Goal: Task Accomplishment & Management: Manage account settings

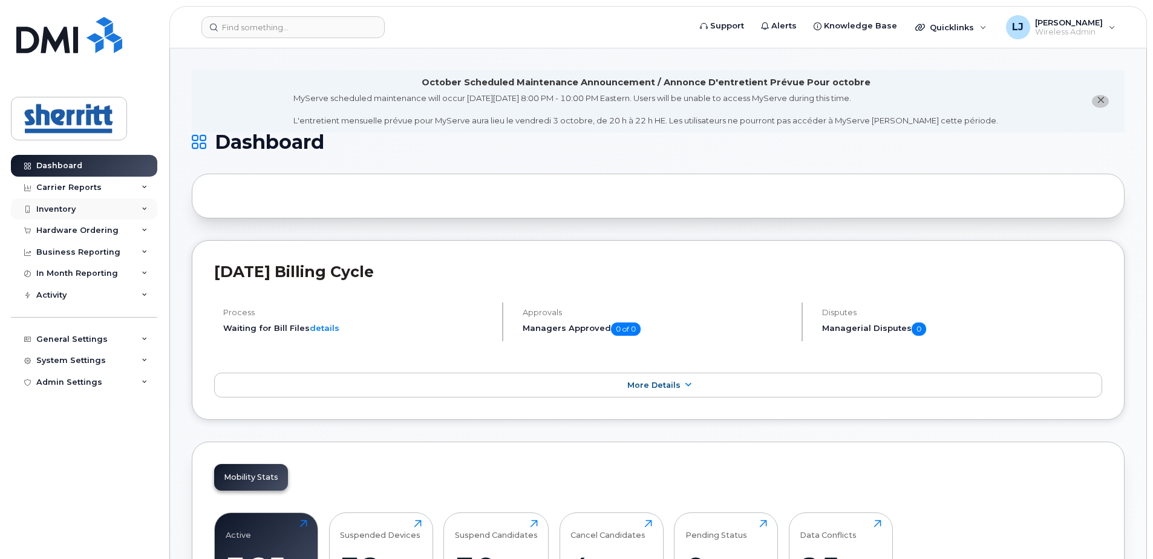
click at [65, 207] on div "Inventory" at bounding box center [55, 210] width 39 height 10
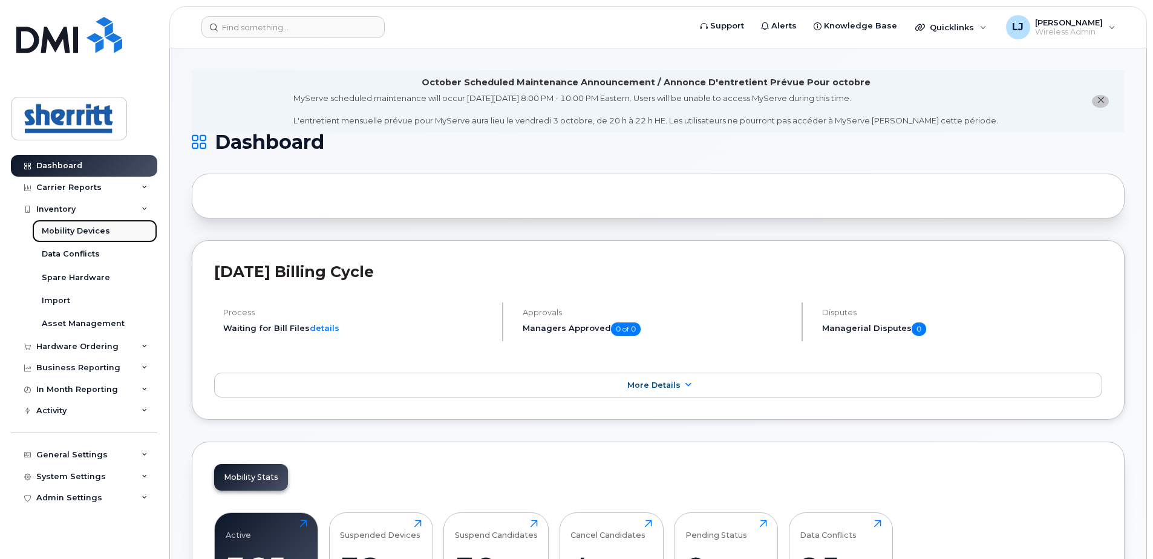
click at [77, 231] on div "Mobility Devices" at bounding box center [76, 231] width 68 height 11
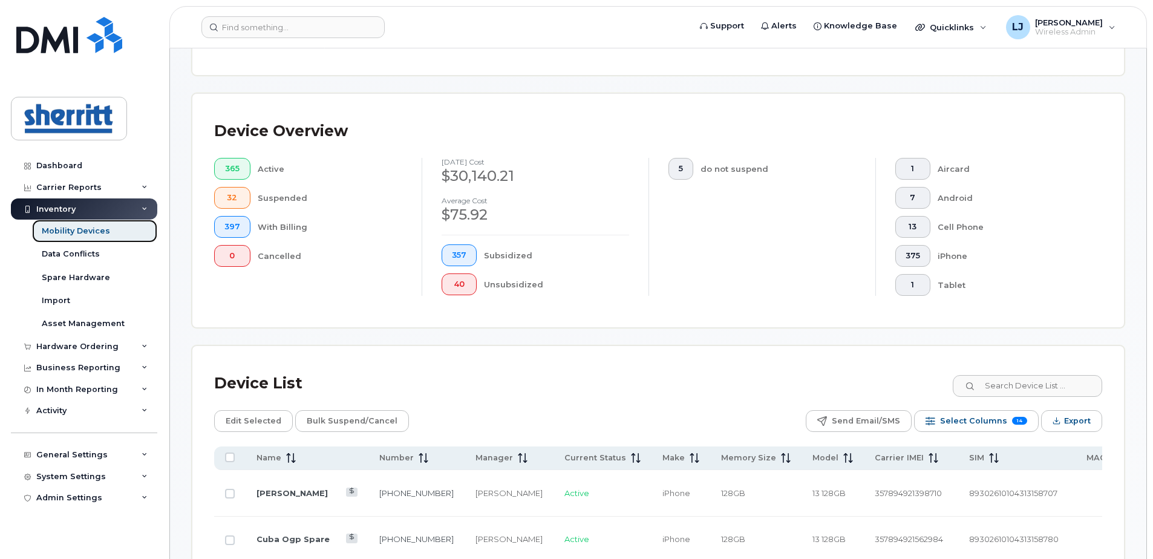
scroll to position [242, 0]
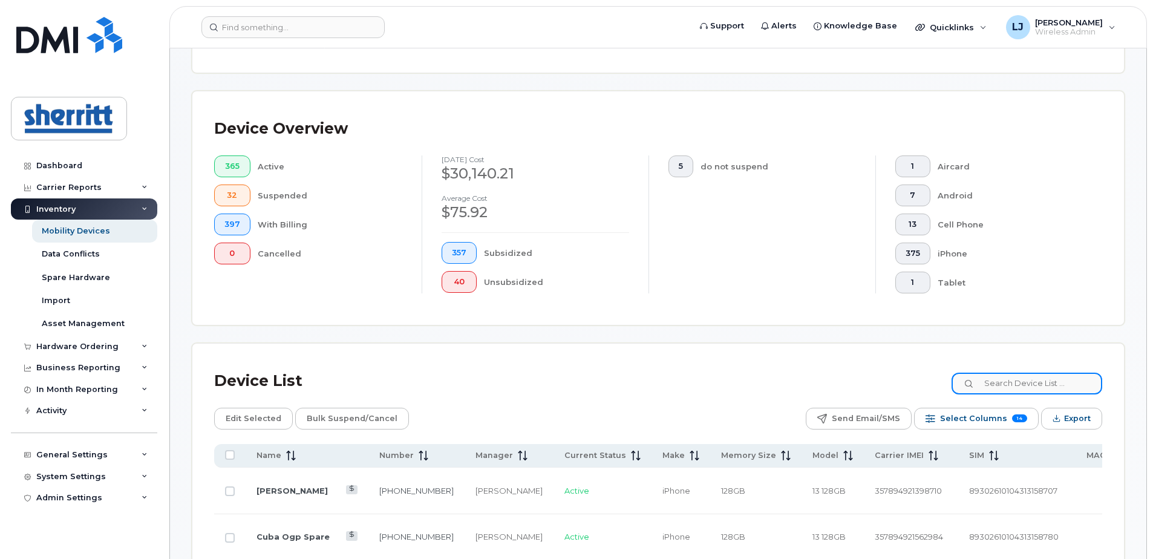
click at [1036, 384] on input at bounding box center [1027, 384] width 151 height 22
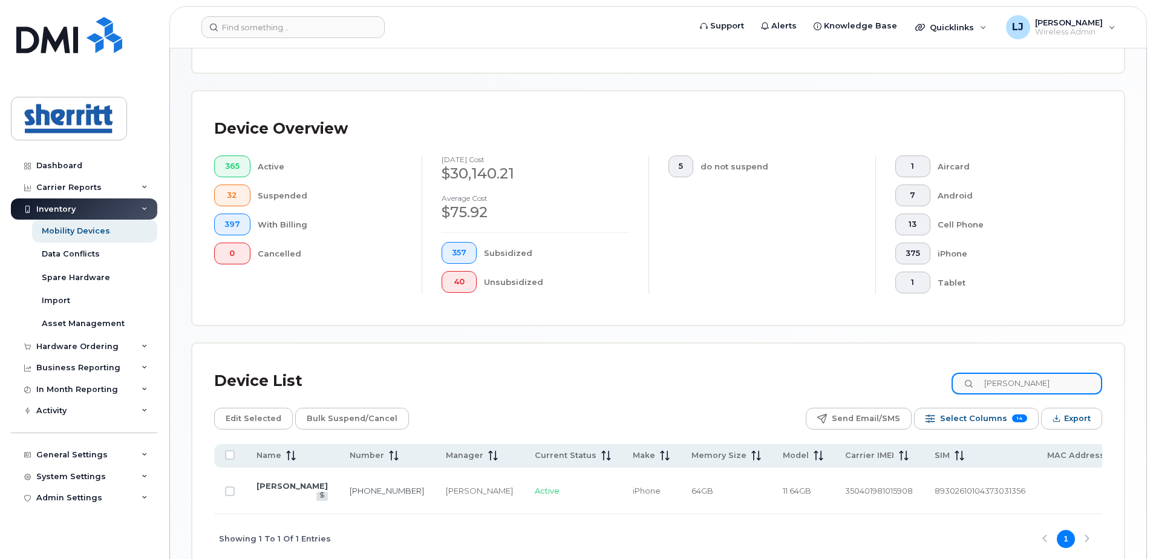
type input "[PERSON_NAME]"
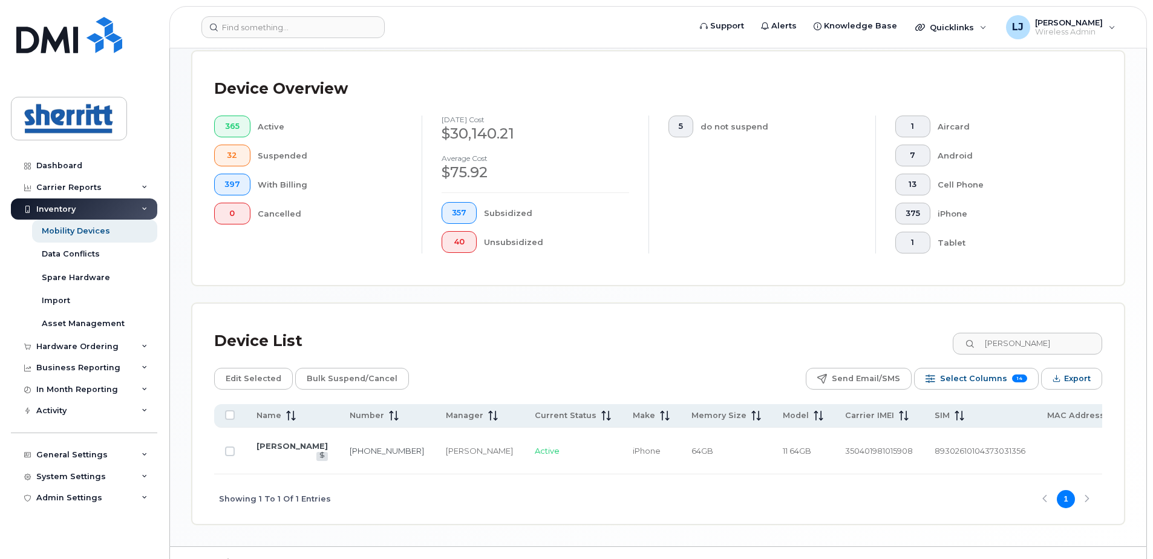
scroll to position [303, 0]
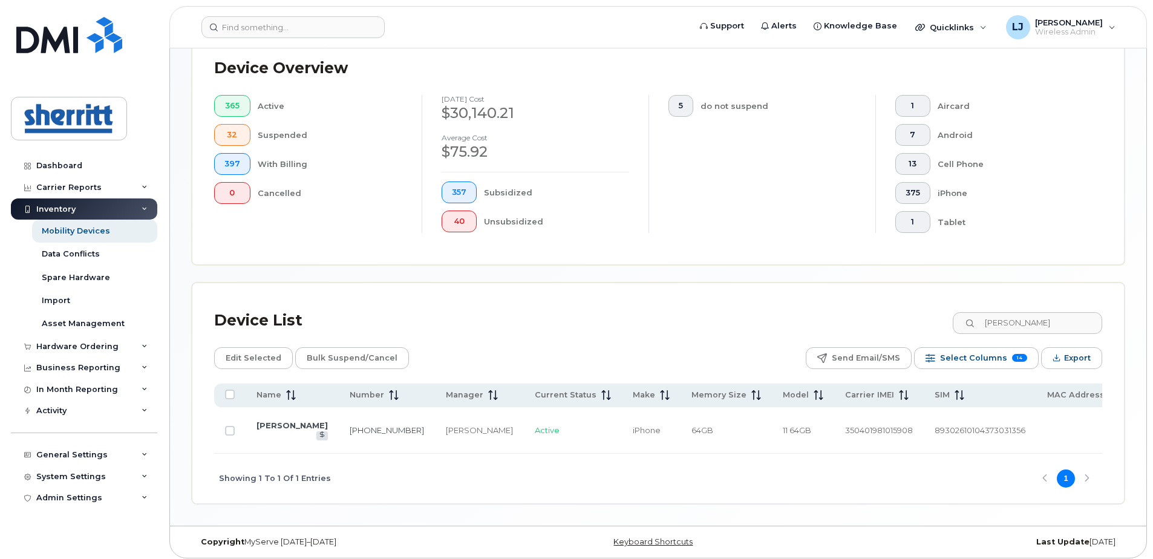
drag, startPoint x: 228, startPoint y: 430, endPoint x: 247, endPoint y: 430, distance: 19.4
click at [228, 430] on input "Row Unselected" at bounding box center [230, 431] width 10 height 10
checkbox input "true"
click at [261, 360] on span "Edit Selected" at bounding box center [254, 358] width 56 height 18
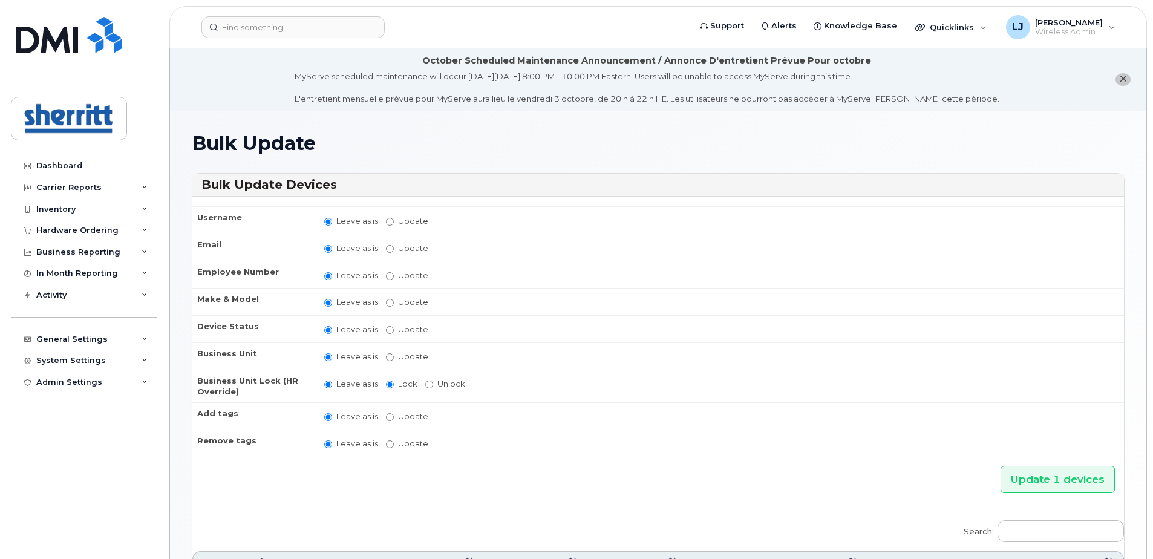
click at [1126, 78] on icon "close notification" at bounding box center [1123, 79] width 8 height 8
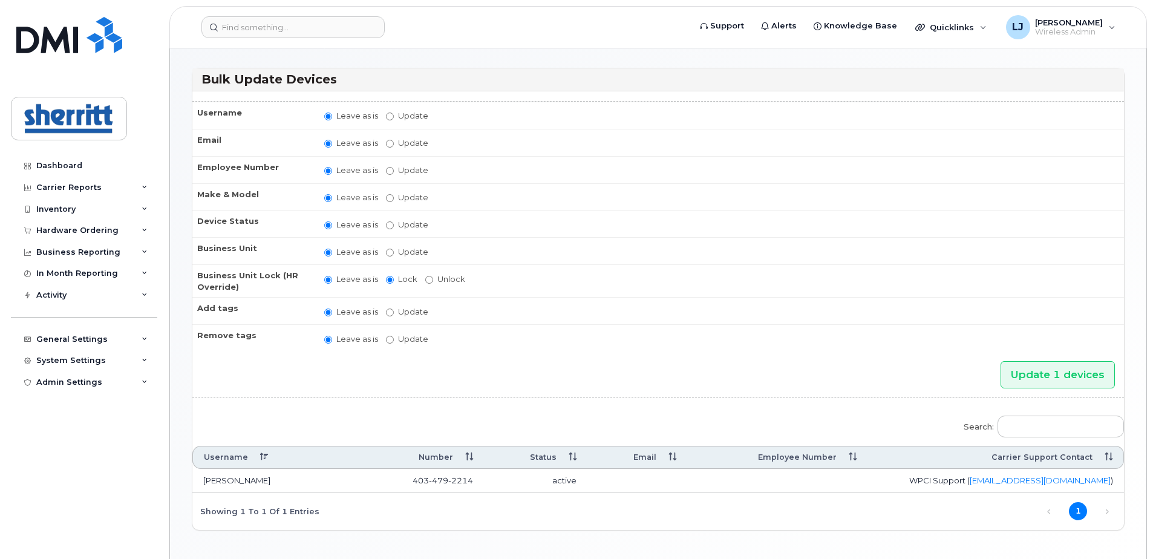
scroll to position [86, 0]
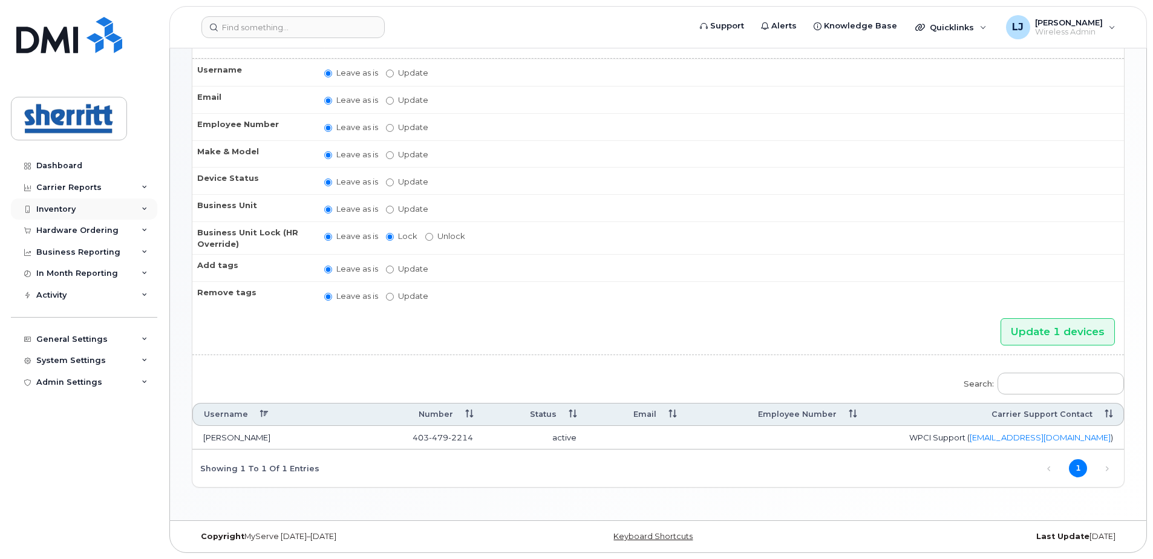
click at [56, 206] on div "Inventory" at bounding box center [55, 210] width 39 height 10
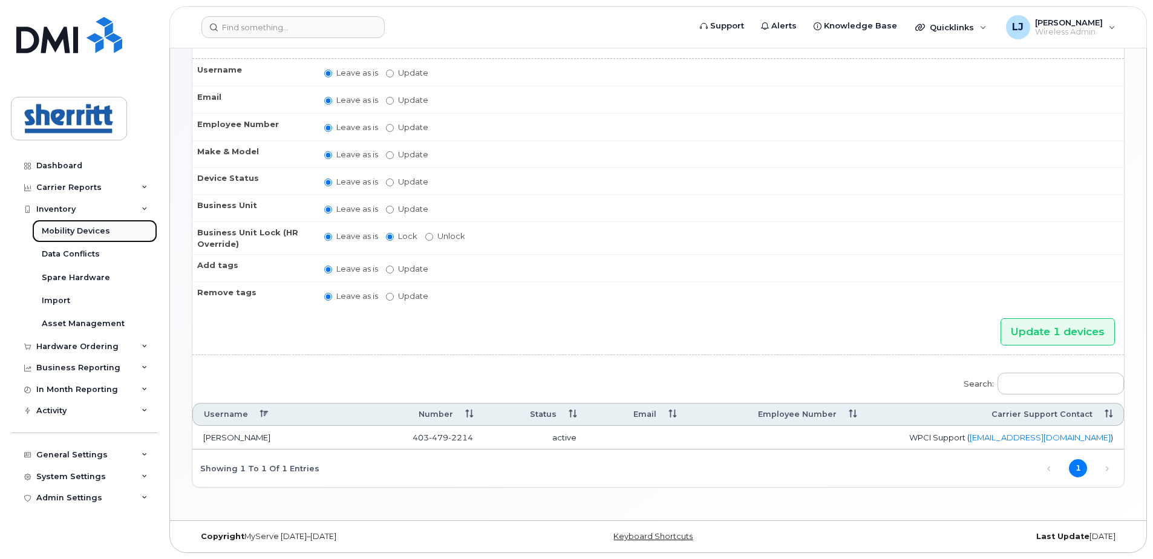
click at [64, 229] on div "Mobility Devices" at bounding box center [76, 231] width 68 height 11
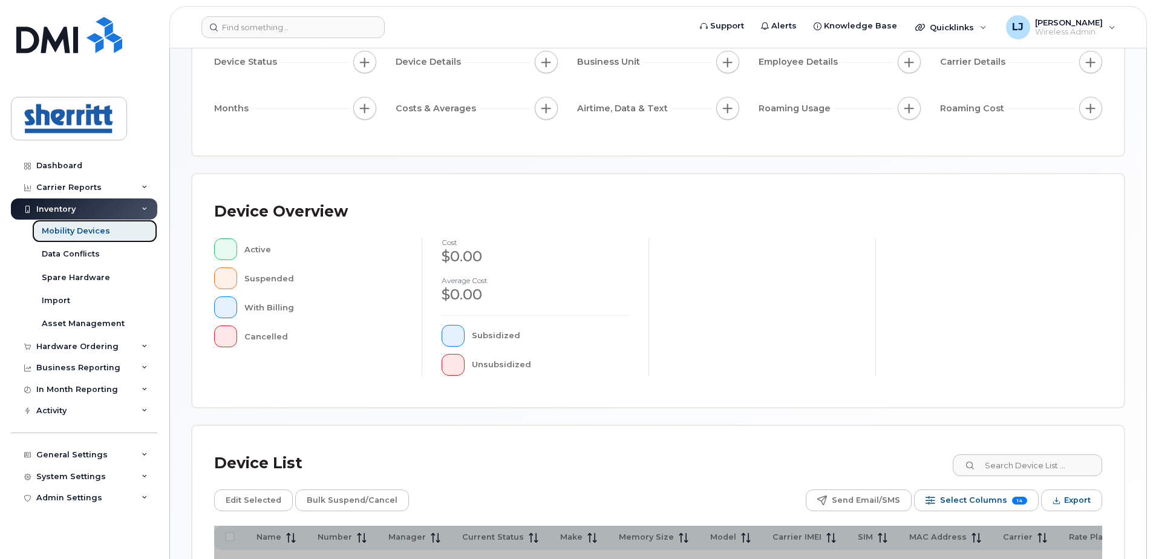
scroll to position [277, 0]
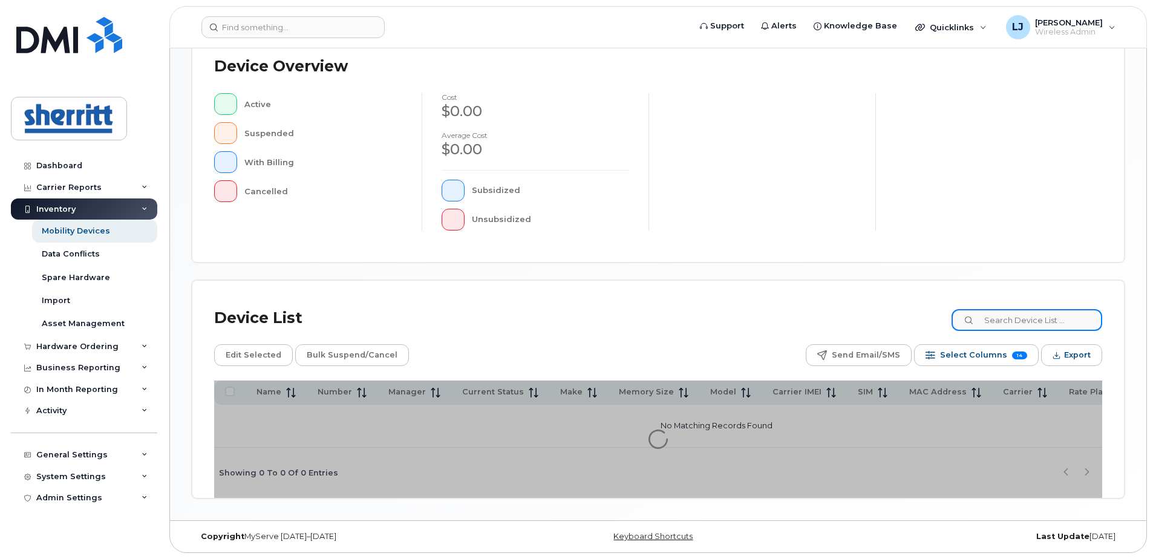
click at [1011, 323] on input at bounding box center [1027, 320] width 151 height 22
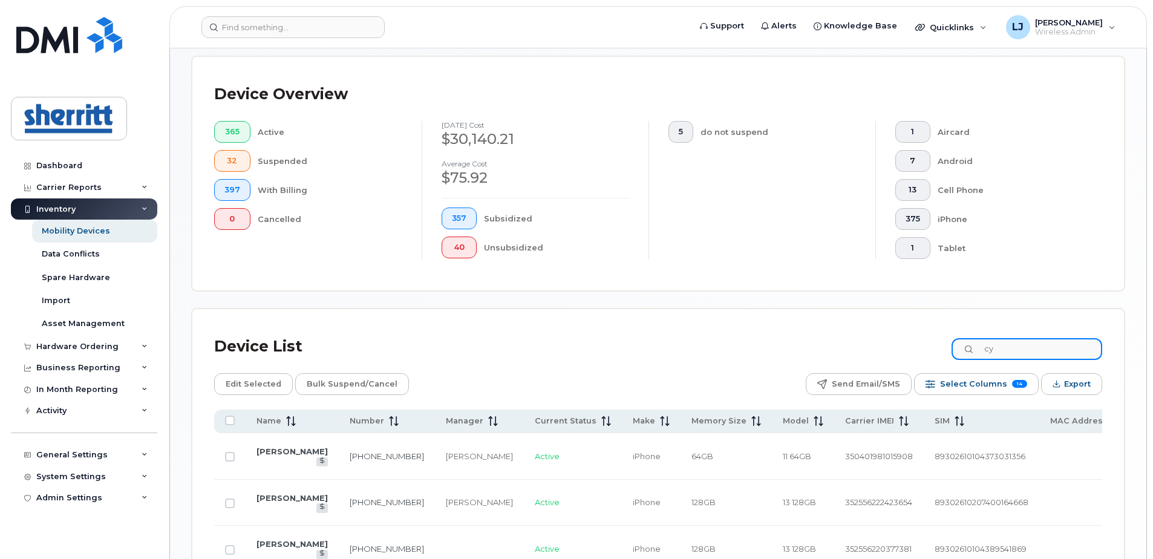
type input "c"
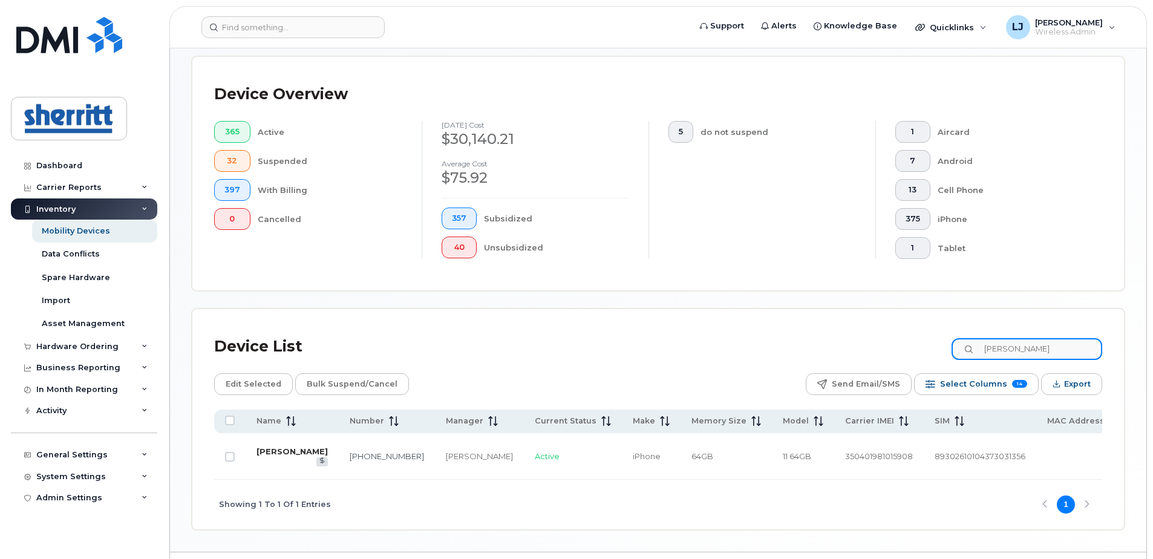
type input "marcy"
click at [270, 452] on link "[PERSON_NAME]" at bounding box center [292, 452] width 71 height 10
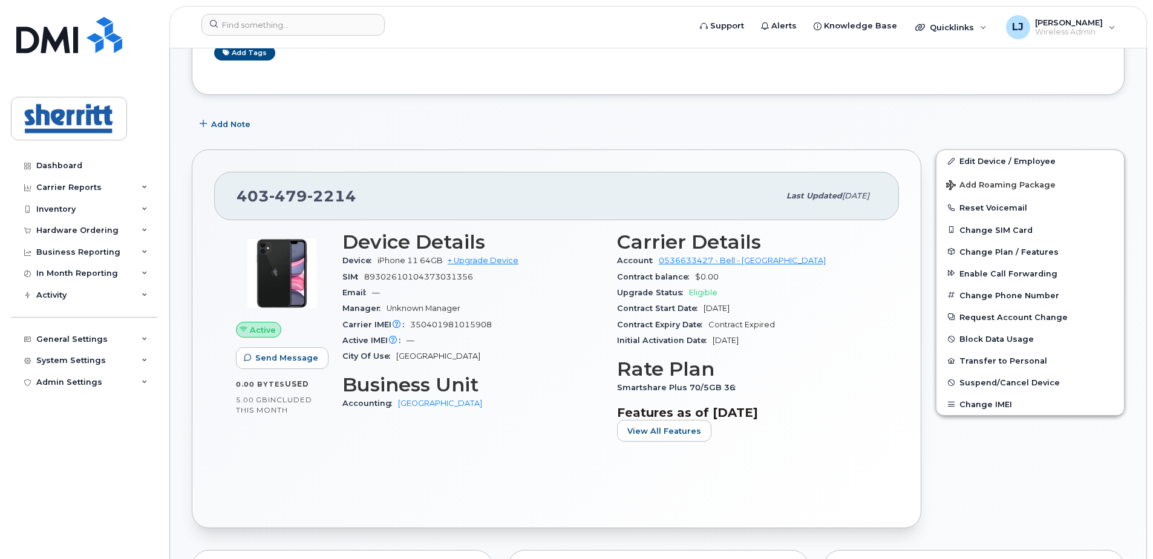
scroll to position [182, 0]
drag, startPoint x: 353, startPoint y: 198, endPoint x: 238, endPoint y: 197, distance: 115.6
click at [238, 197] on div "403 479 2214" at bounding box center [508, 195] width 543 height 25
copy span "403 479 2214"
drag, startPoint x: 442, startPoint y: 261, endPoint x: 379, endPoint y: 259, distance: 63.0
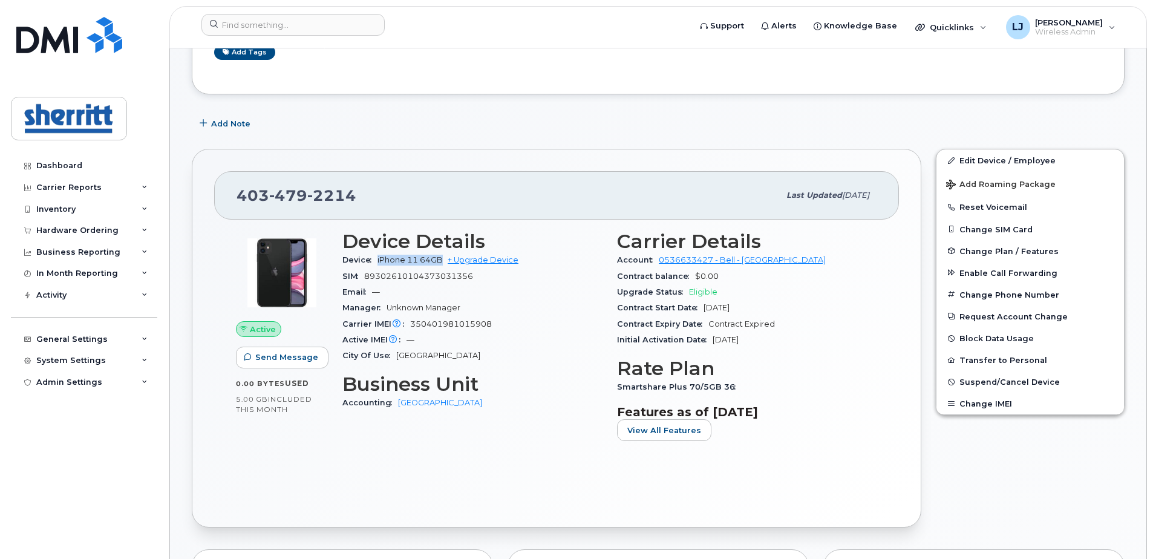
click at [379, 259] on span "iPhone 11 64GB" at bounding box center [410, 259] width 65 height 9
click at [526, 467] on div "Active Send Message 0.00 Bytes  used 5.00 GB  included this month Device Detail…" at bounding box center [556, 363] width 685 height 286
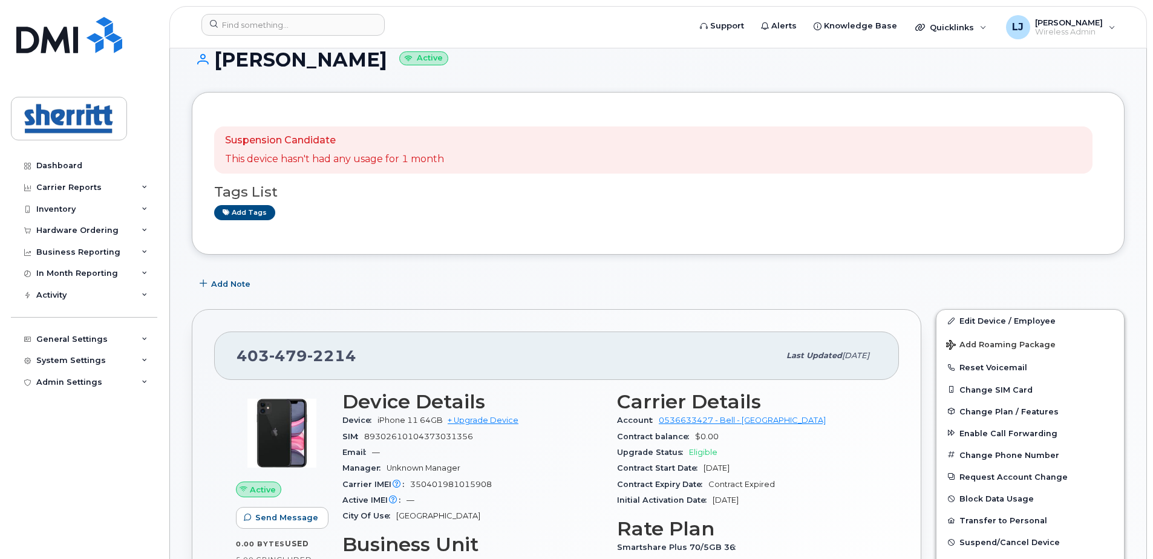
scroll to position [0, 0]
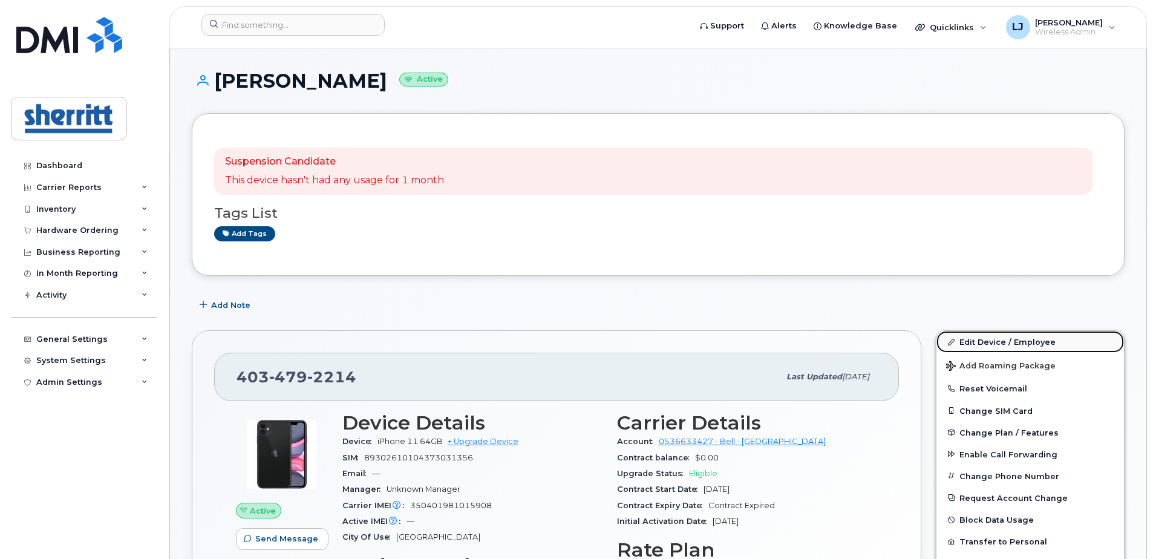
click at [987, 341] on link "Edit Device / Employee" at bounding box center [1031, 342] width 188 height 22
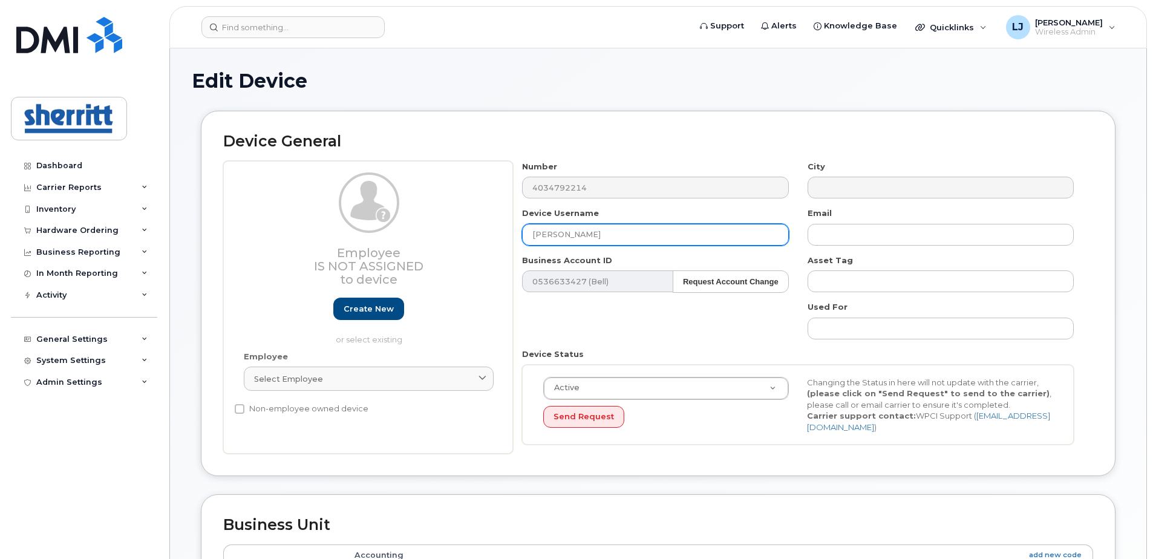
click at [612, 238] on input "[PERSON_NAME]" at bounding box center [655, 235] width 266 height 22
drag, startPoint x: 632, startPoint y: 235, endPoint x: 469, endPoint y: 235, distance: 163.4
click at [469, 235] on div "Employee Is not assigned to device Create new or select existing Employee Selec…" at bounding box center [658, 307] width 870 height 293
paste input "[PERSON_NAME]"
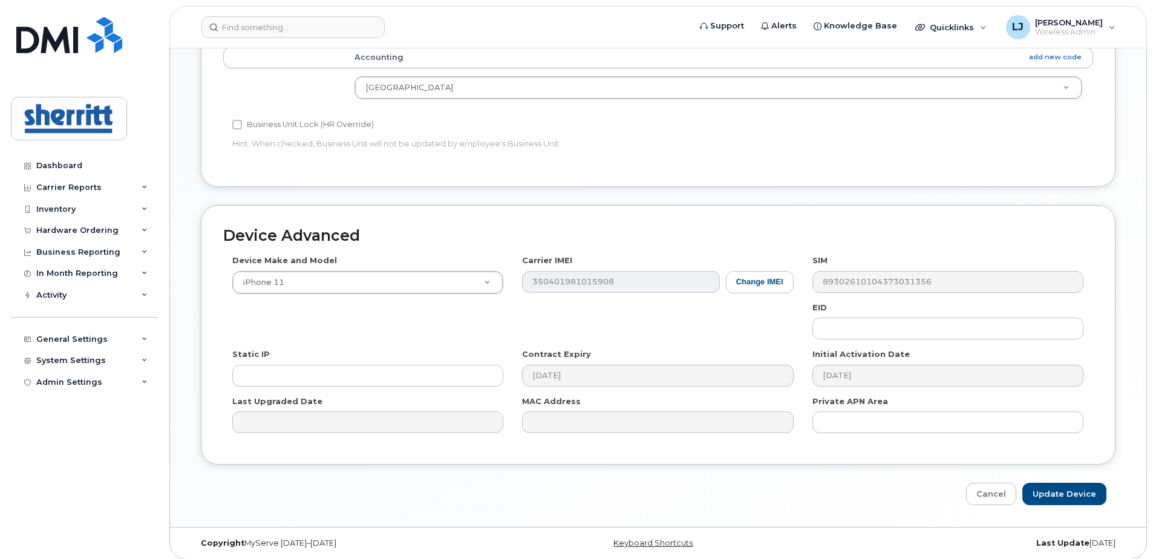
scroll to position [500, 0]
type input "[PERSON_NAME]"
click at [1085, 491] on input "Update Device" at bounding box center [1065, 492] width 84 height 22
type input "Saving..."
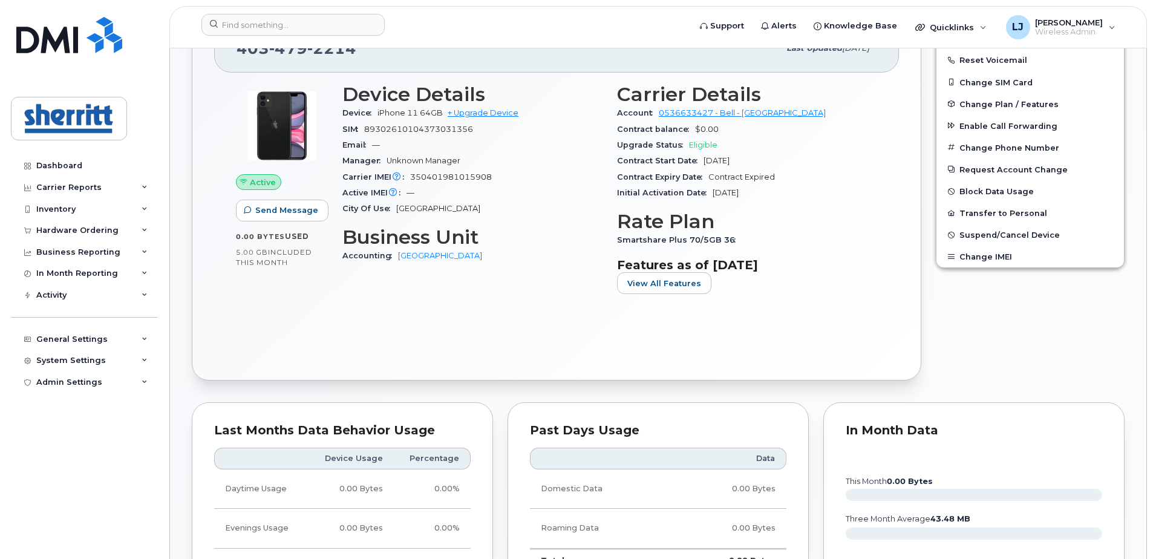
scroll to position [272, 0]
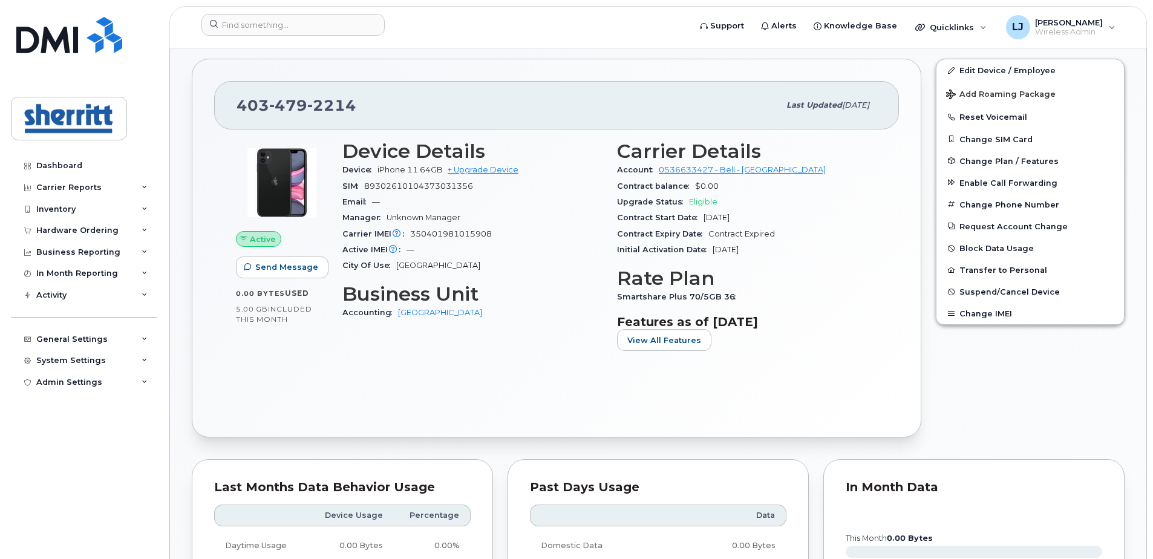
click at [972, 386] on div "Edit Device / Employee Add Roaming Package Reset Voicemail Change SIM Card Chan…" at bounding box center [1030, 247] width 203 height 393
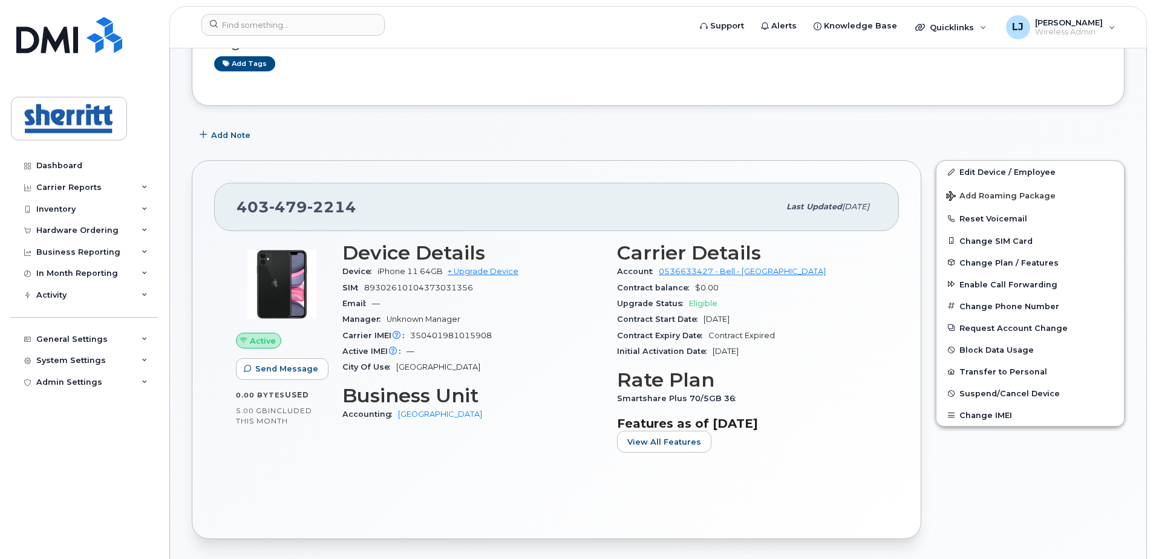
scroll to position [151, 0]
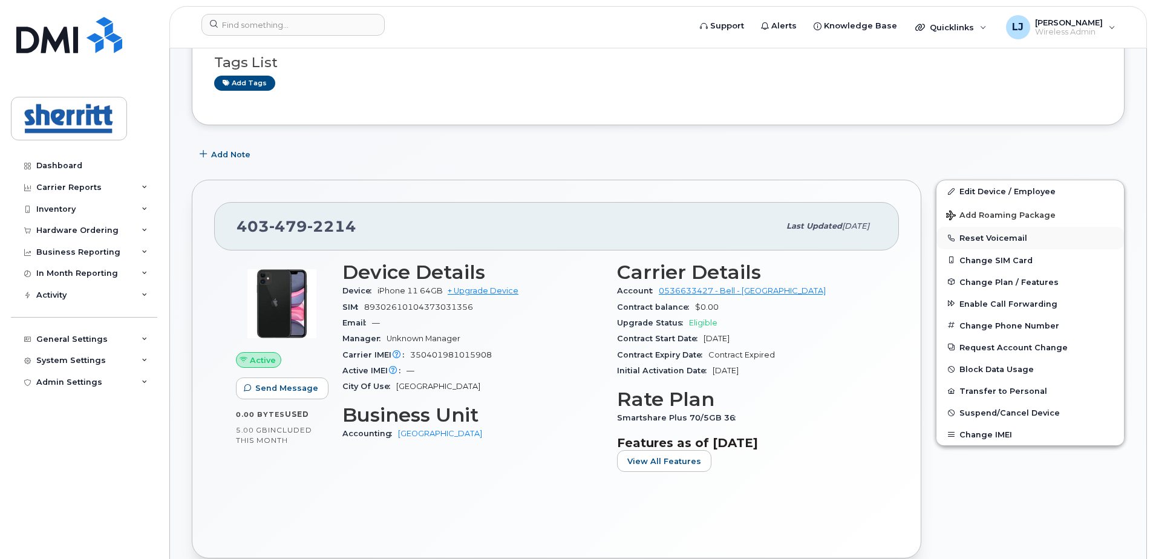
click at [992, 235] on button "Reset Voicemail" at bounding box center [1031, 238] width 188 height 22
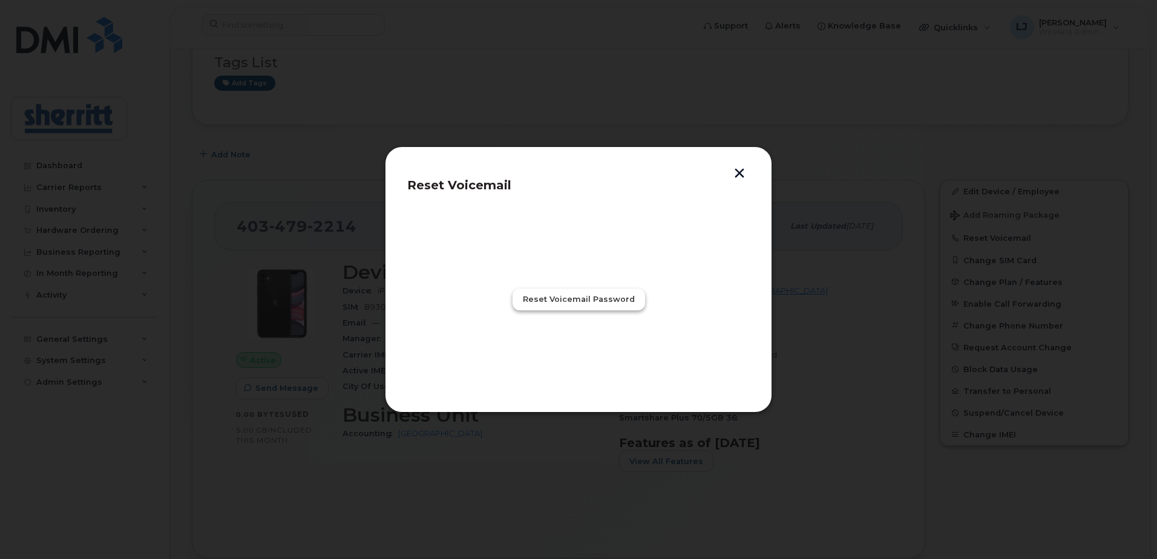
click at [609, 301] on span "Reset Voicemail Password" at bounding box center [579, 298] width 112 height 11
click at [586, 356] on span "Close" at bounding box center [578, 352] width 24 height 11
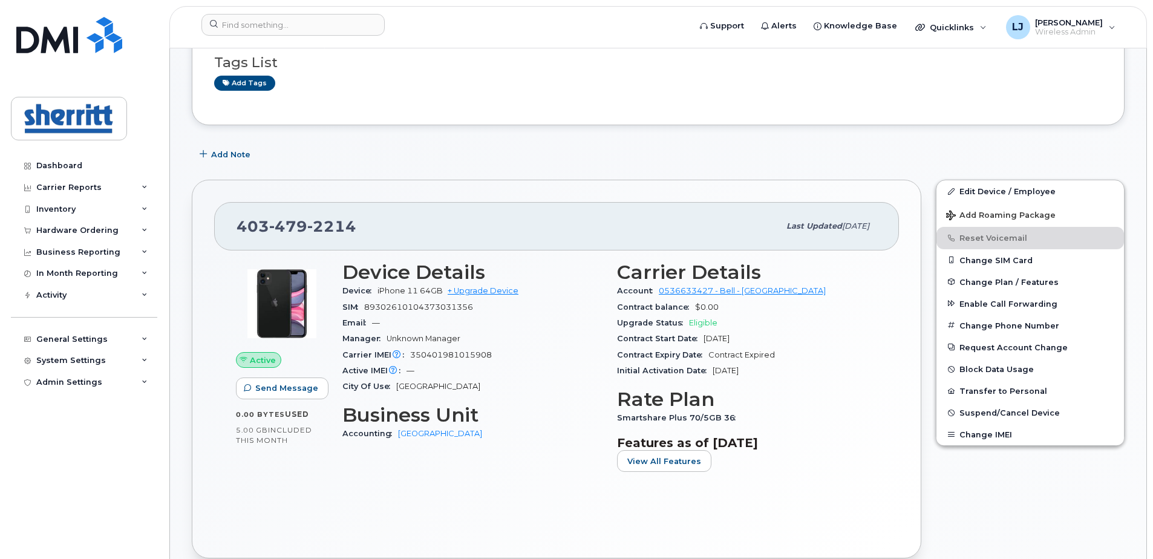
click at [807, 152] on div "Add Note" at bounding box center [658, 154] width 933 height 22
